Goal: Task Accomplishment & Management: Use online tool/utility

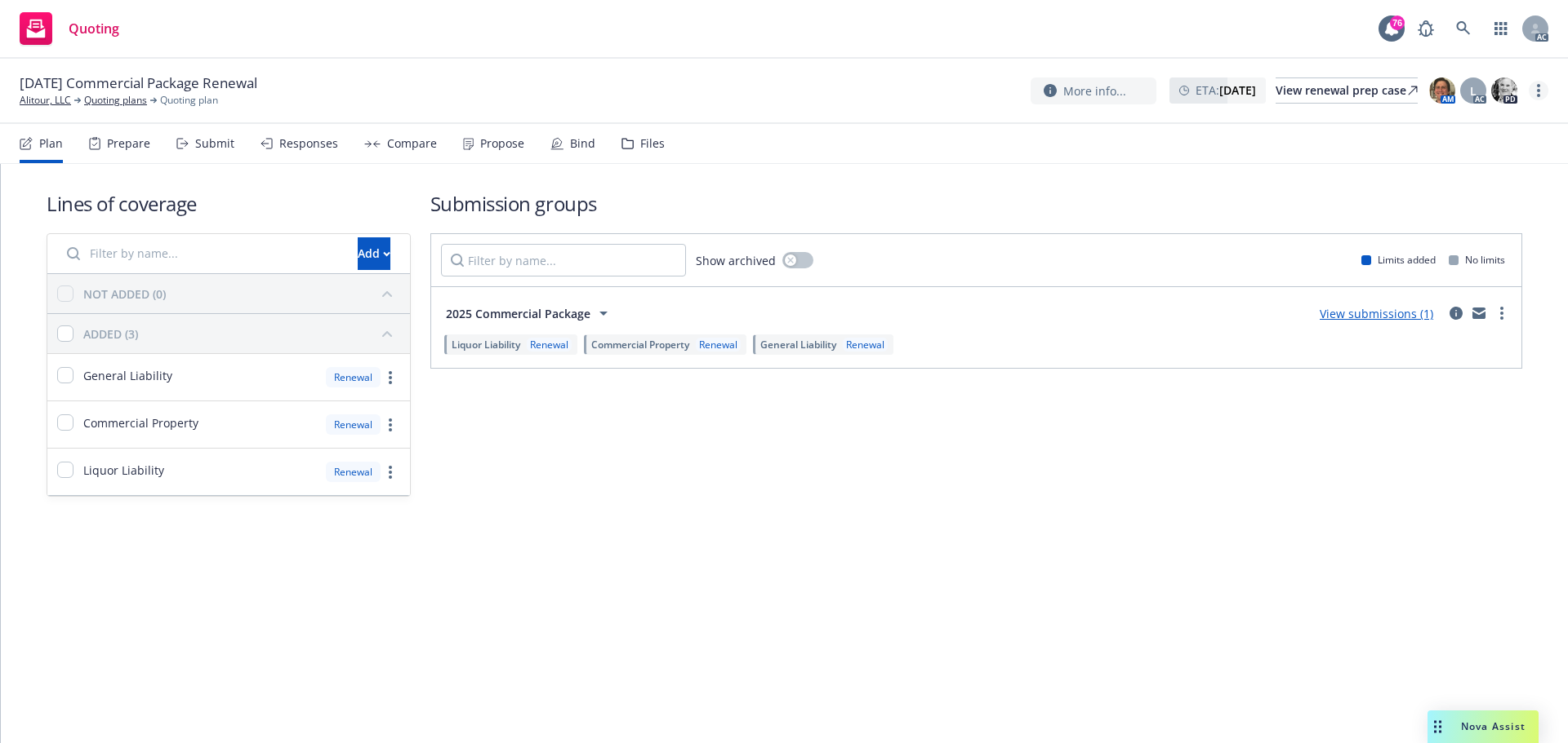
click at [1543, 86] on link "more" at bounding box center [1538, 91] width 20 height 20
click at [1440, 119] on link "Copy logging email" at bounding box center [1456, 124] width 182 height 33
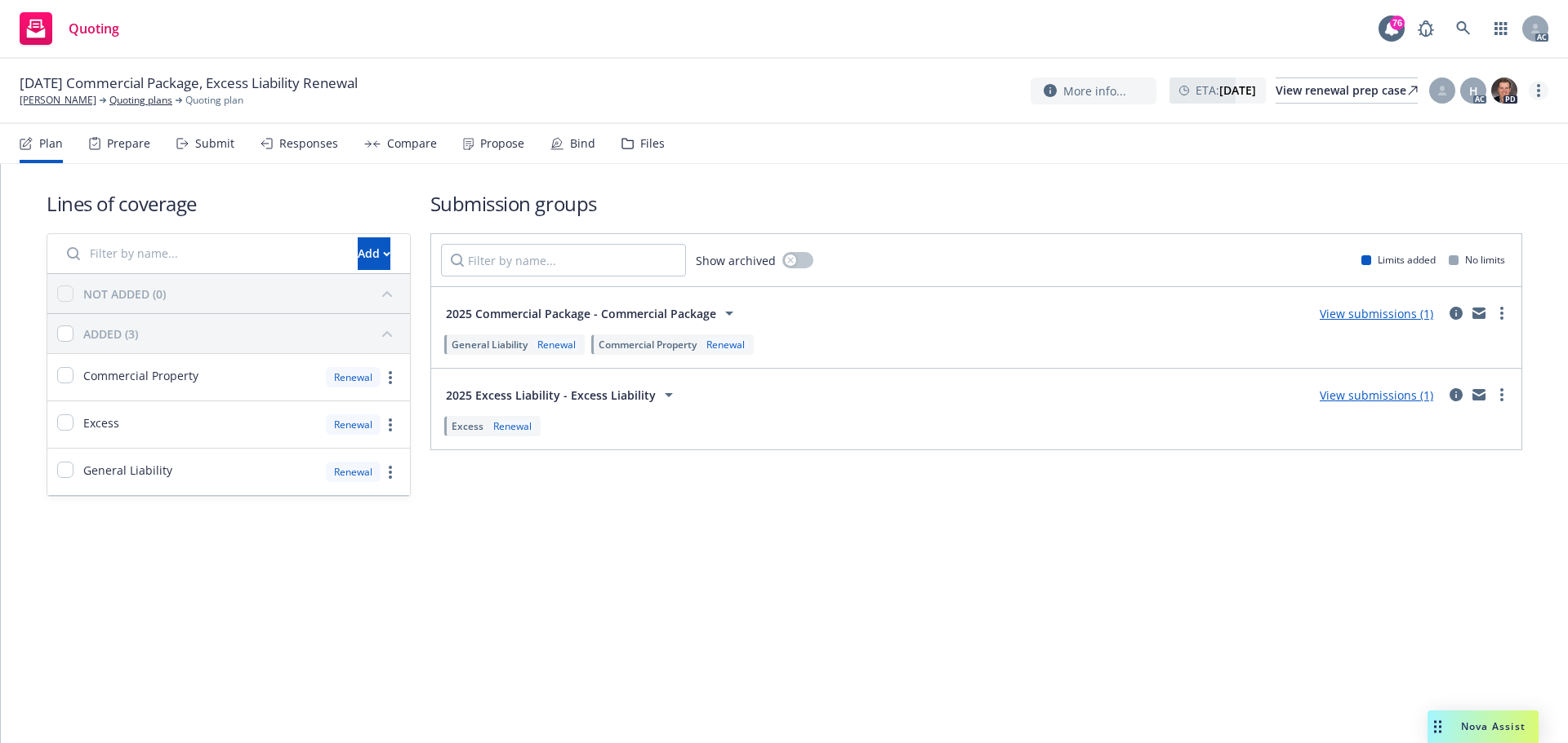
click at [1541, 86] on link "more" at bounding box center [1538, 91] width 20 height 20
drag, startPoint x: 1466, startPoint y: 124, endPoint x: 1405, endPoint y: 114, distance: 61.8
click at [1466, 124] on link "Copy logging email" at bounding box center [1456, 124] width 182 height 33
